Goal: Task Accomplishment & Management: Use online tool/utility

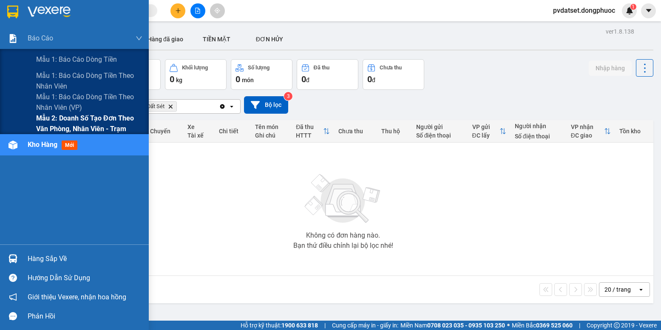
click at [53, 121] on span "Mẫu 2: Doanh số tạo đơn theo Văn phòng, nhân viên - Trạm" at bounding box center [89, 123] width 106 height 21
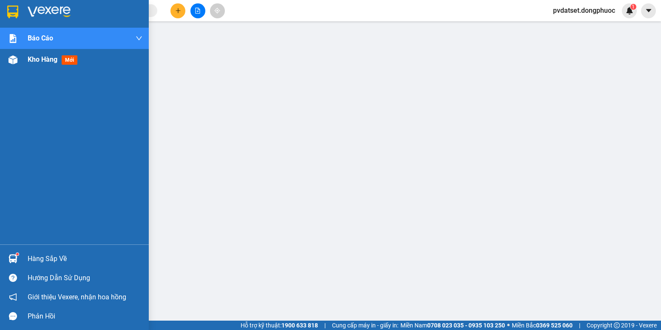
click at [31, 62] on span "Kho hàng" at bounding box center [43, 59] width 30 height 8
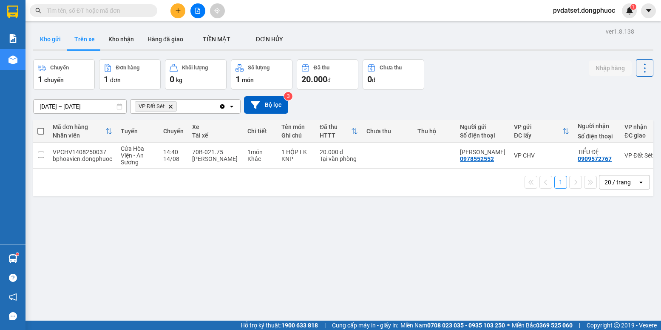
click at [55, 40] on button "Kho gửi" at bounding box center [50, 39] width 34 height 20
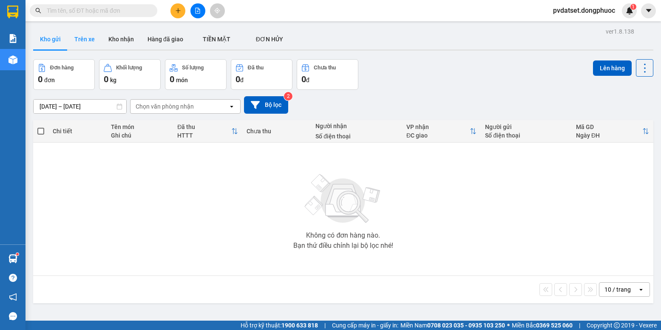
click at [83, 43] on button "Trên xe" at bounding box center [85, 39] width 34 height 20
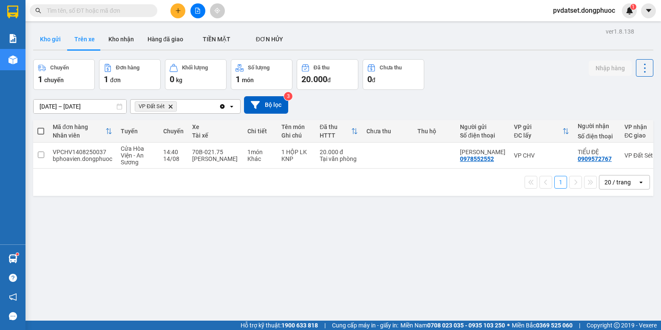
click at [53, 38] on button "Kho gửi" at bounding box center [50, 39] width 34 height 20
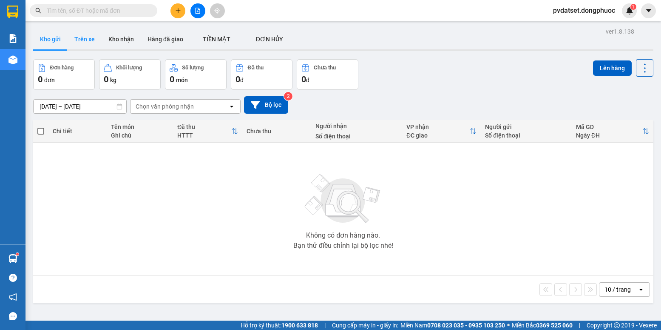
click at [86, 40] on button "Trên xe" at bounding box center [85, 39] width 34 height 20
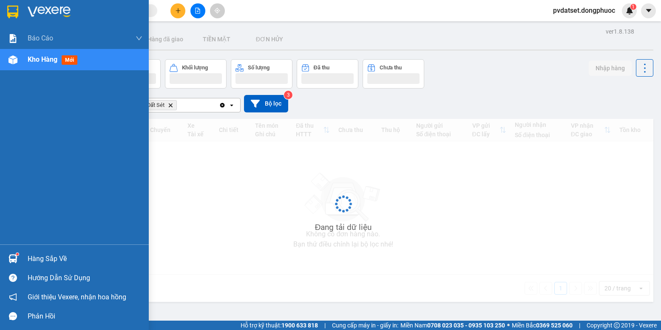
click at [43, 256] on div "Hàng sắp về" at bounding box center [85, 258] width 115 height 13
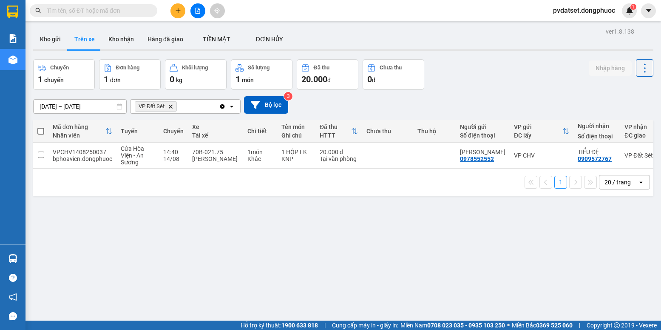
click at [174, 177] on section "Kết quả tìm kiếm ( 0 ) Bộ lọc Ngày tạo đơn gần nhất No Data pvdatset.dongphuoc …" at bounding box center [330, 165] width 661 height 330
click at [61, 34] on button "Kho gửi" at bounding box center [50, 39] width 34 height 20
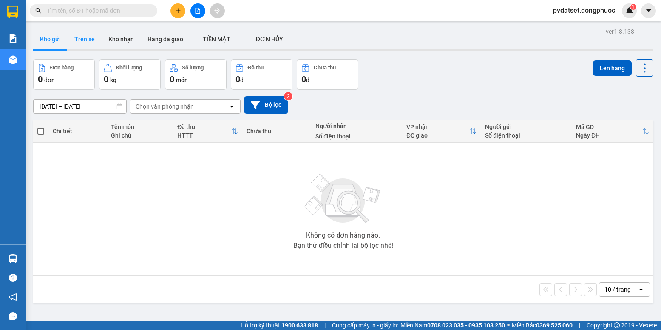
click at [80, 32] on button "Trên xe" at bounding box center [85, 39] width 34 height 20
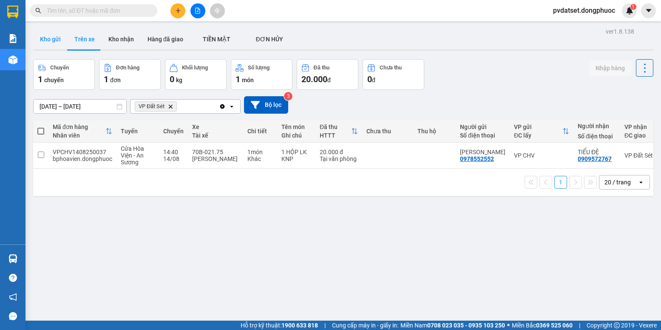
click at [61, 34] on button "Kho gửi" at bounding box center [50, 39] width 34 height 20
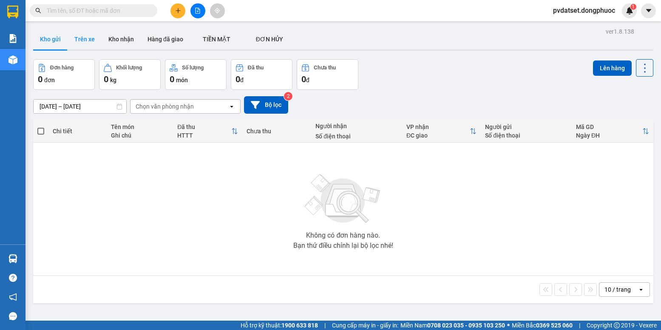
click at [92, 34] on button "Trên xe" at bounding box center [85, 39] width 34 height 20
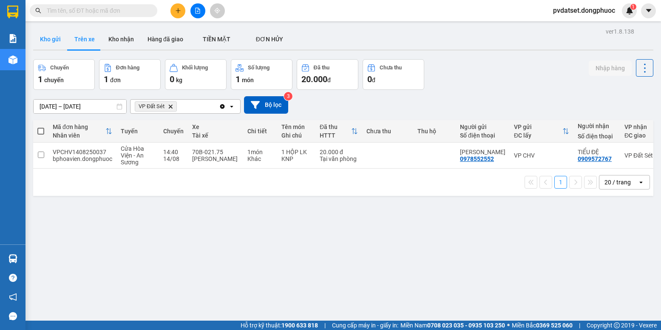
click at [51, 39] on button "Kho gửi" at bounding box center [50, 39] width 34 height 20
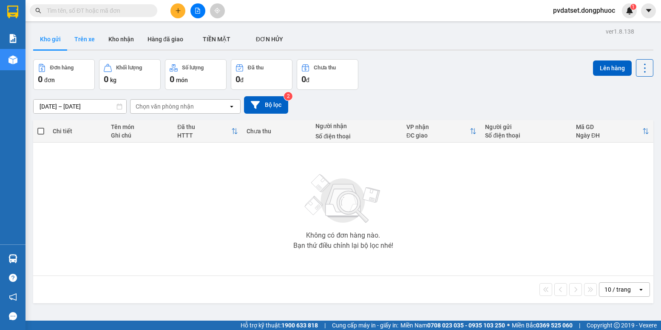
click at [84, 40] on button "Trên xe" at bounding box center [85, 39] width 34 height 20
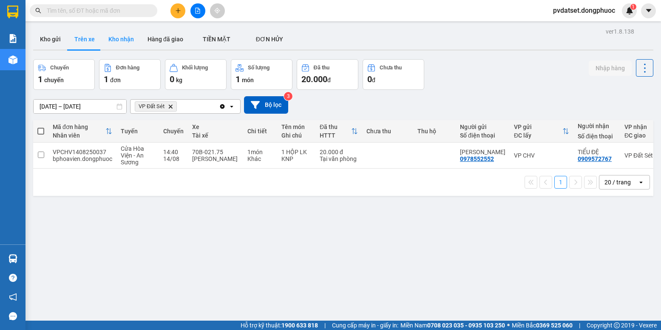
click at [106, 34] on button "Kho nhận" at bounding box center [121, 39] width 39 height 20
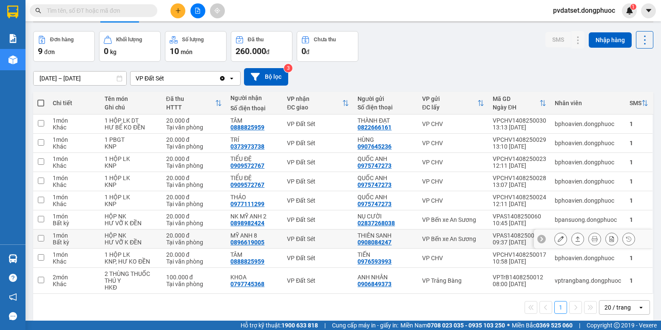
scroll to position [39, 0]
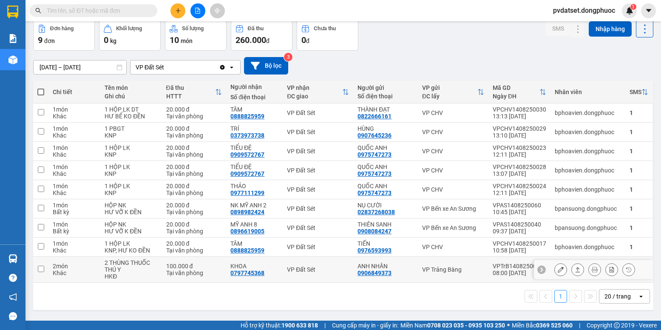
click at [555, 273] on button at bounding box center [561, 269] width 12 height 15
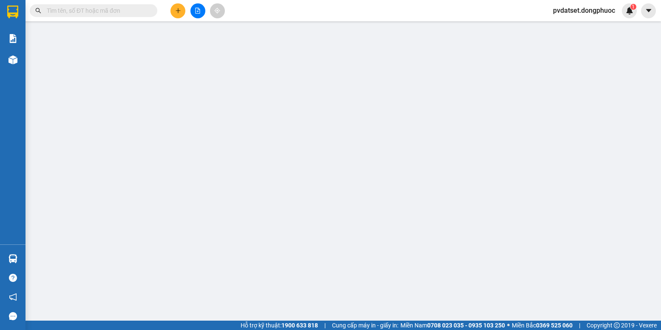
type input "0906849373"
type input "ANH NHÂN"
type input "0797745368"
type input "KHOA"
type input "100.000"
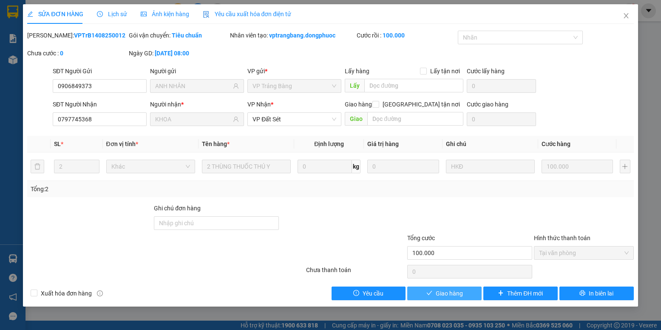
click at [451, 295] on span "Giao hàng" at bounding box center [449, 292] width 27 height 9
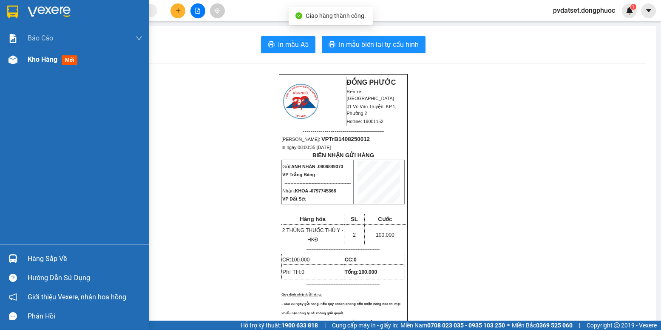
click at [20, 64] on div at bounding box center [13, 59] width 15 height 15
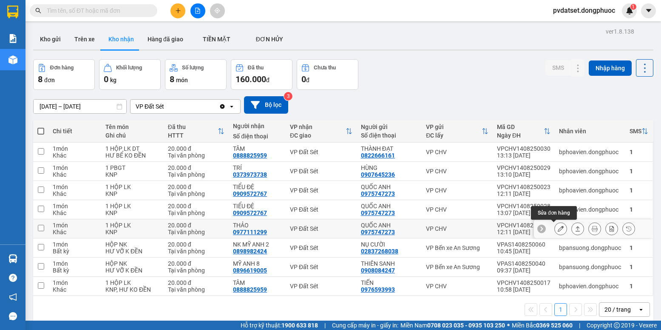
click at [558, 227] on icon at bounding box center [561, 228] width 6 height 6
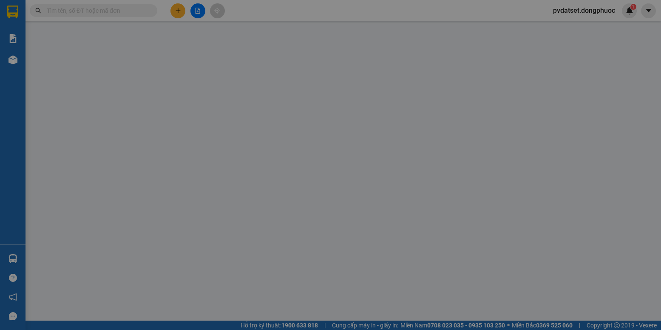
type input "0975747273"
type input "QUỐC ANH"
type input "0977111299"
type input "THẢO"
type input "20.000"
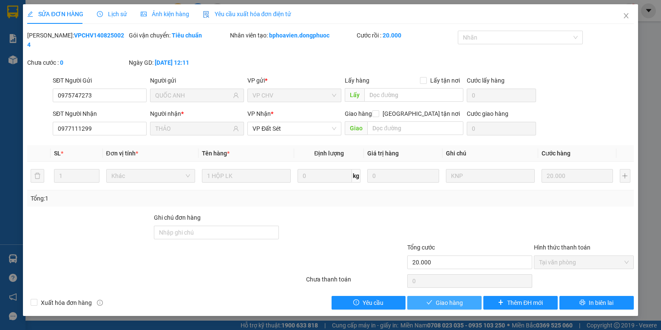
click at [446, 298] on span "Giao hàng" at bounding box center [449, 302] width 27 height 9
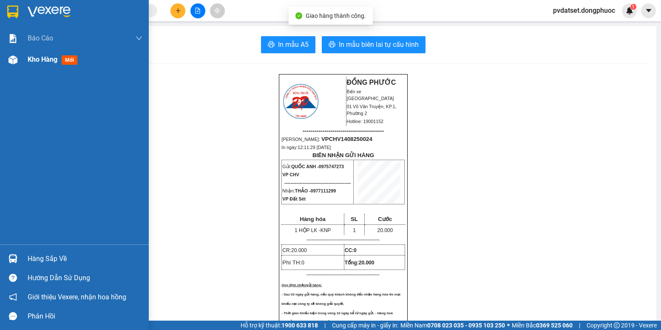
click at [51, 51] on div "Kho hàng mới" at bounding box center [85, 59] width 115 height 21
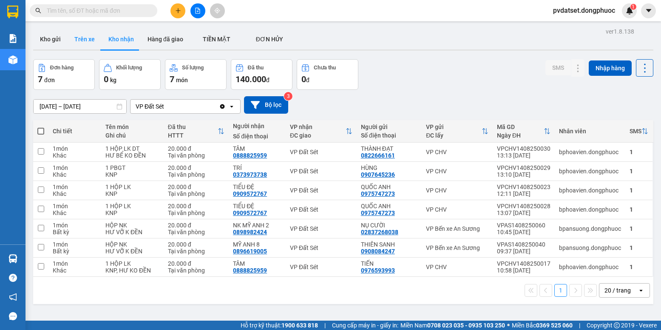
click at [81, 42] on button "Trên xe" at bounding box center [85, 39] width 34 height 20
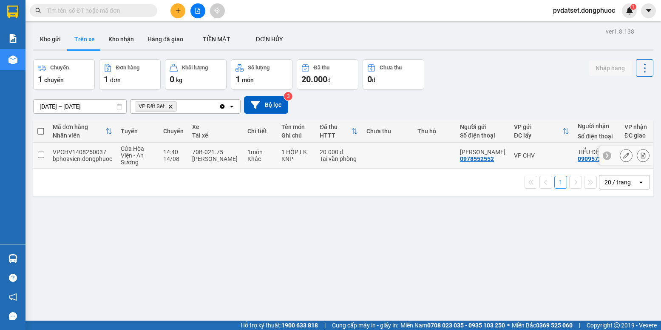
click at [402, 155] on td at bounding box center [387, 155] width 51 height 26
checkbox input "true"
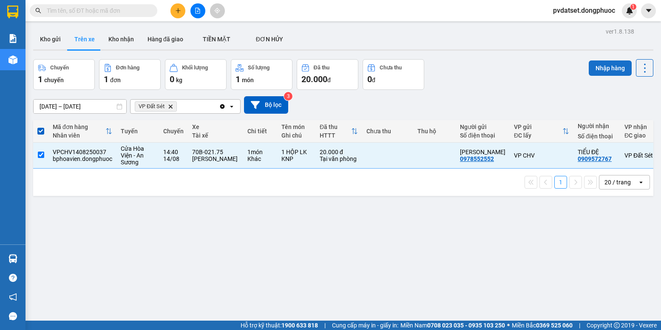
click at [609, 74] on button "Nhập hàng" at bounding box center [610, 67] width 43 height 15
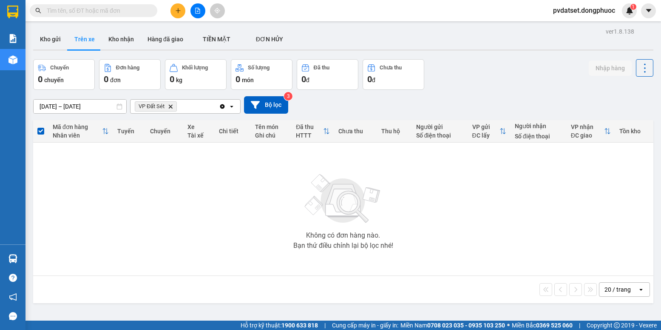
click at [182, 15] on button at bounding box center [177, 10] width 15 height 15
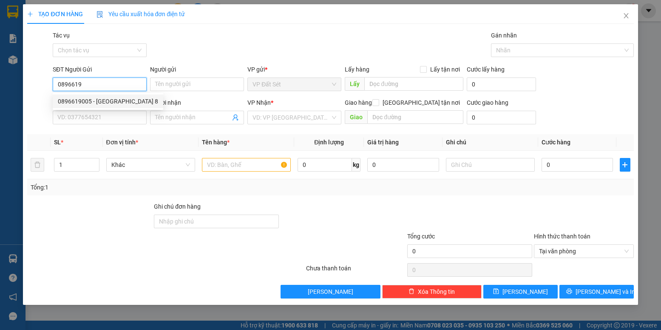
click at [116, 97] on div "0896619005 - [GEOGRAPHIC_DATA] 8" at bounding box center [108, 101] width 100 height 9
type input "0896619005"
type input "MỸ ANH 8"
type input "0908084247"
type input "THIÊN SANH"
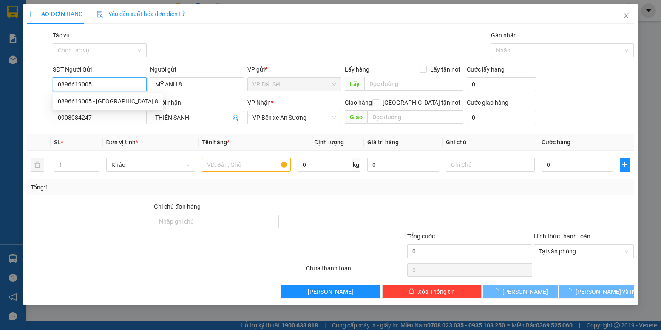
type input "20.000"
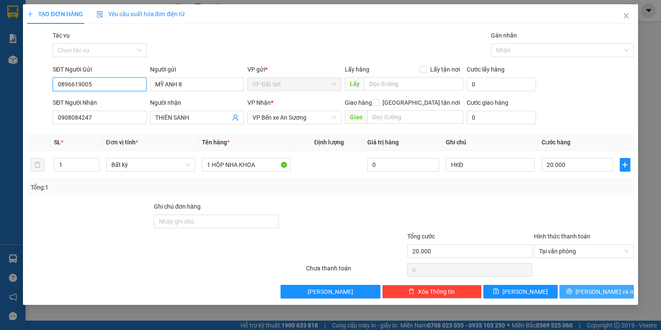
type input "0896619005"
click at [595, 290] on span "[PERSON_NAME] và In" at bounding box center [606, 291] width 60 height 9
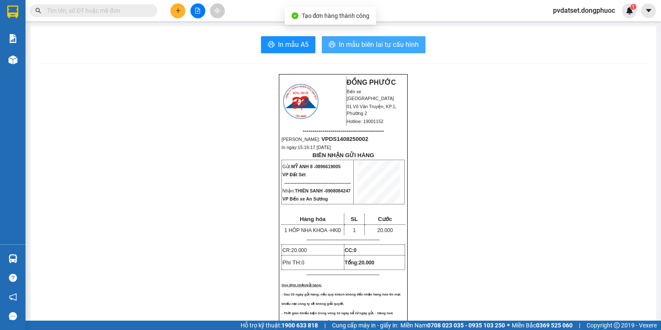
click at [392, 45] on span "In mẫu biên lai tự cấu hình" at bounding box center [379, 44] width 80 height 11
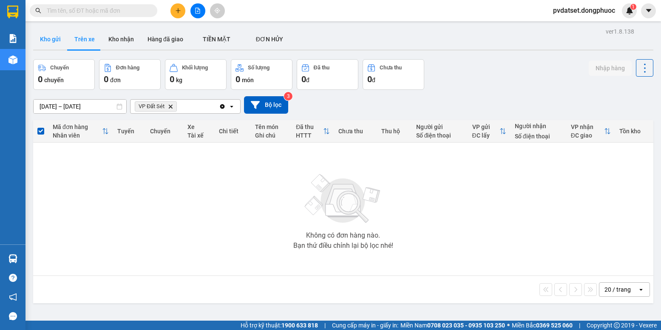
click at [57, 39] on button "Kho gửi" at bounding box center [50, 39] width 34 height 20
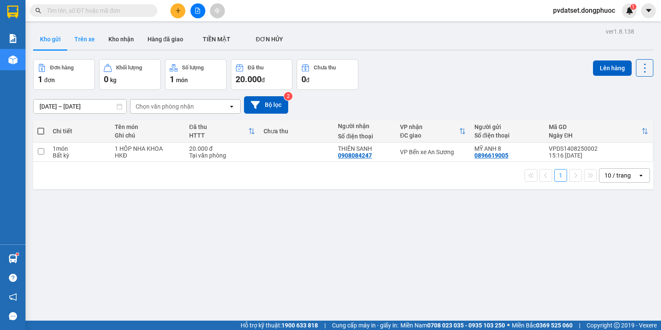
click at [85, 38] on button "Trên xe" at bounding box center [85, 39] width 34 height 20
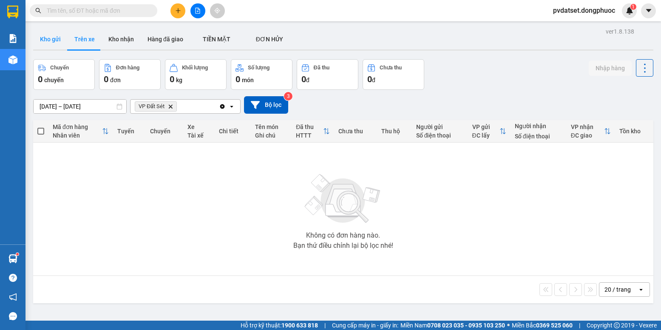
click at [49, 40] on button "Kho gửi" at bounding box center [50, 39] width 34 height 20
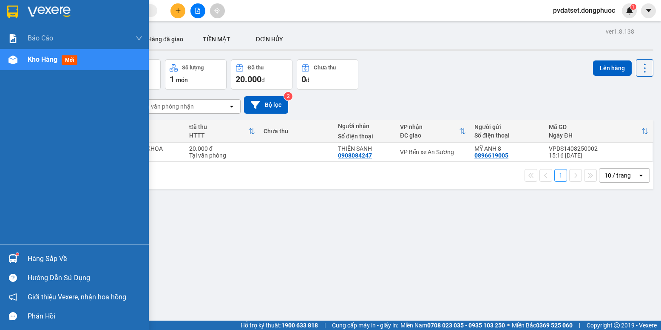
click at [19, 253] on div at bounding box center [13, 258] width 15 height 15
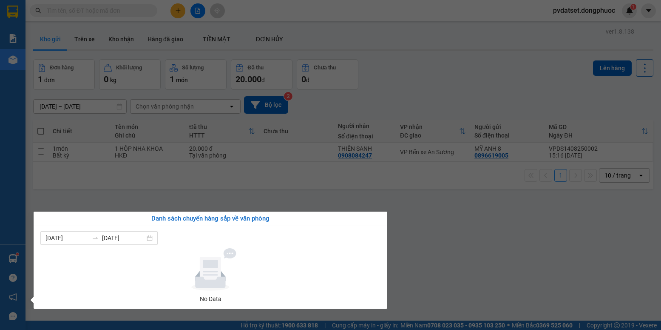
click at [460, 248] on section "Kết quả tìm kiếm ( 0 ) Bộ lọc Ngày tạo đơn gần nhất No Data pvdatset.dongphuoc …" at bounding box center [330, 165] width 661 height 330
